Goal: Navigation & Orientation: Find specific page/section

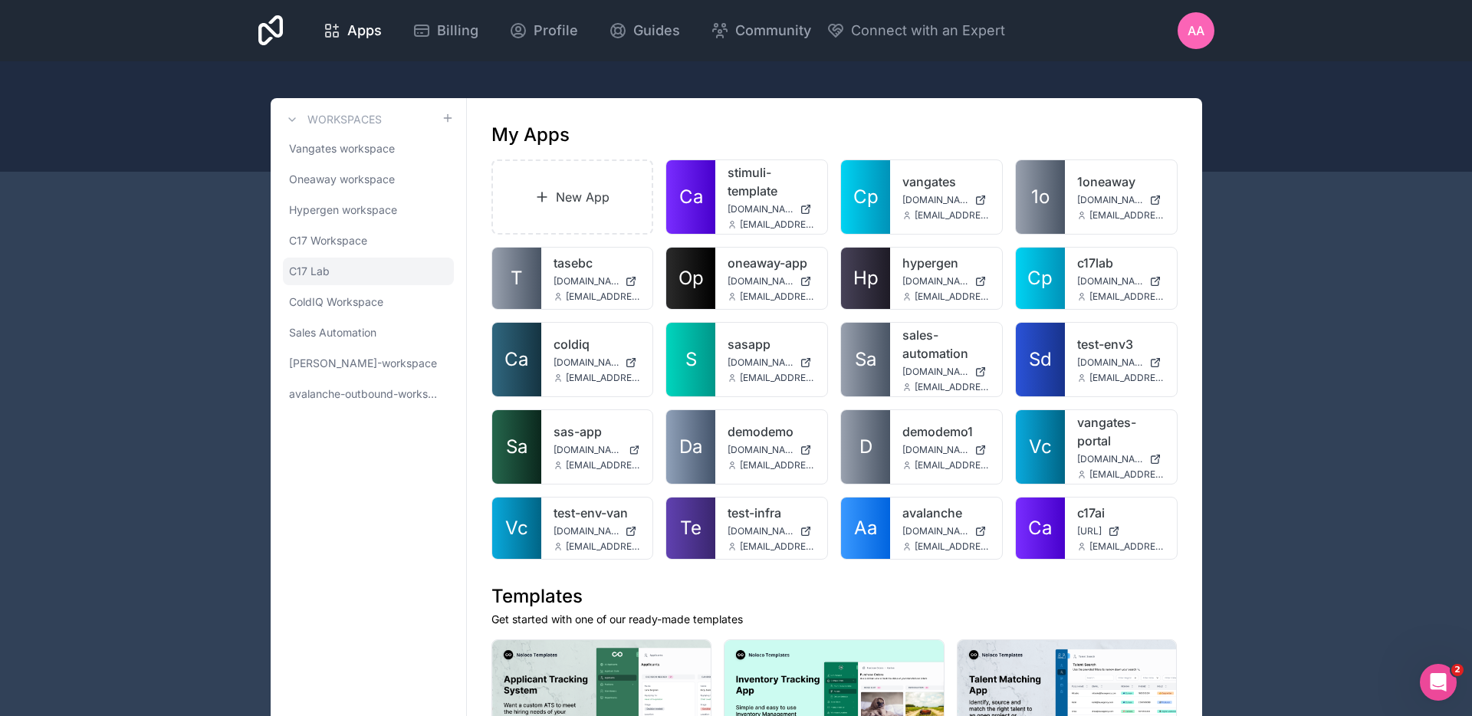
click at [352, 270] on link "C17 Lab" at bounding box center [368, 272] width 171 height 28
